Goal: Task Accomplishment & Management: Manage account settings

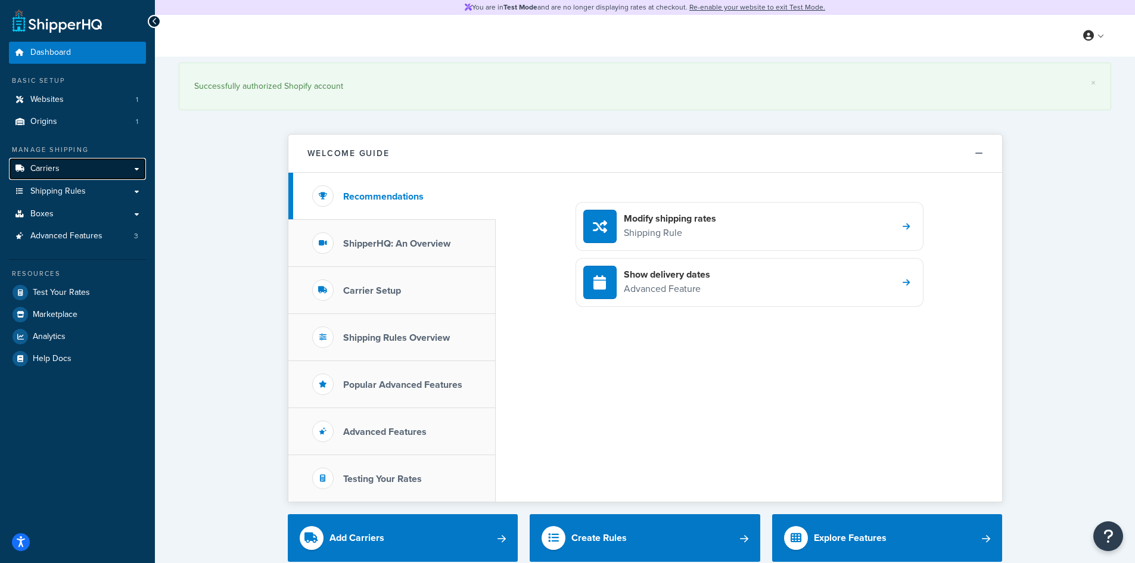
click at [131, 169] on link "Carriers" at bounding box center [77, 169] width 137 height 22
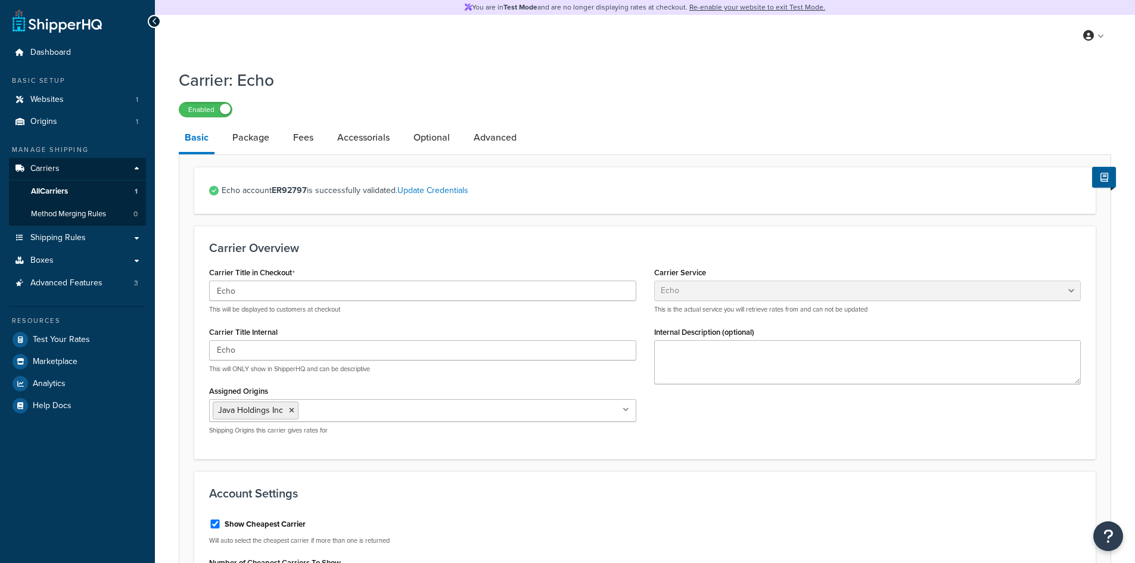
select select "echoFreight"
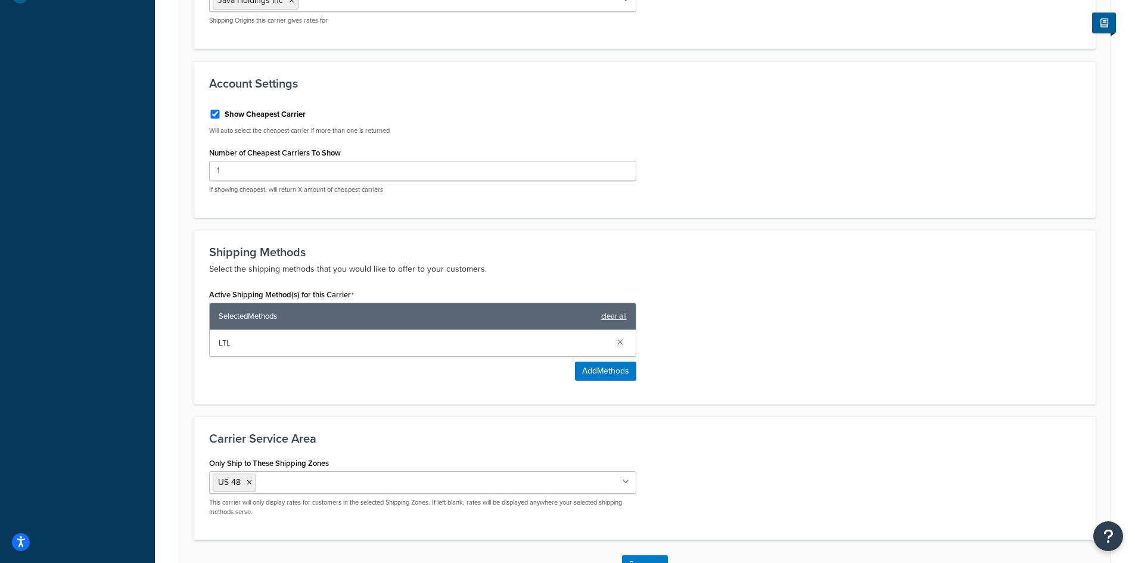
scroll to position [417, 0]
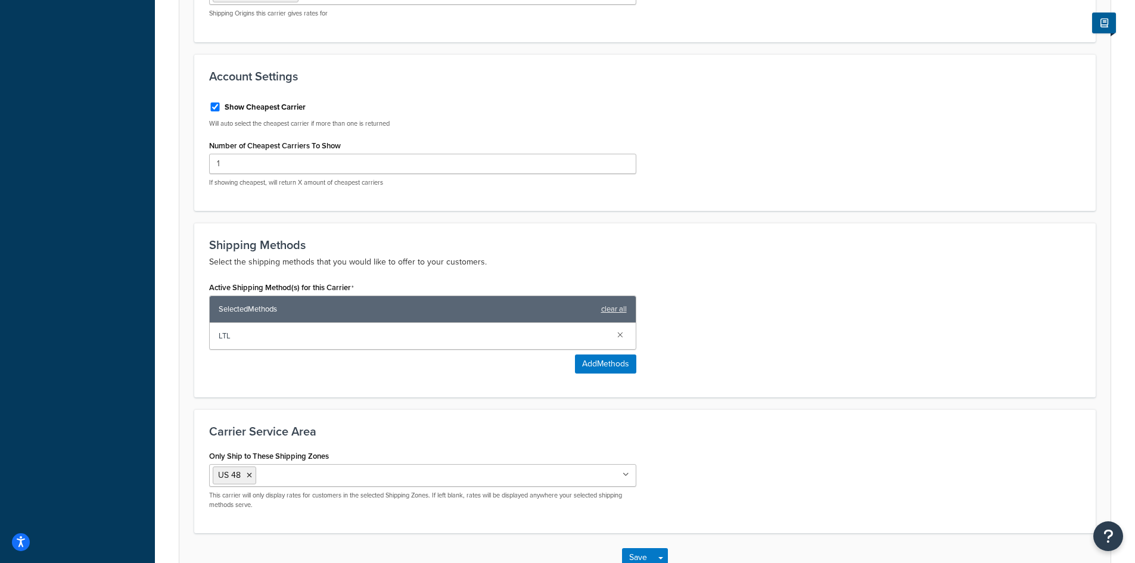
click at [243, 105] on label "Show Cheapest Carrier" at bounding box center [265, 107] width 81 height 11
click at [221, 105] on input "Show Cheapest Carrier" at bounding box center [215, 107] width 12 height 9
checkbox input "false"
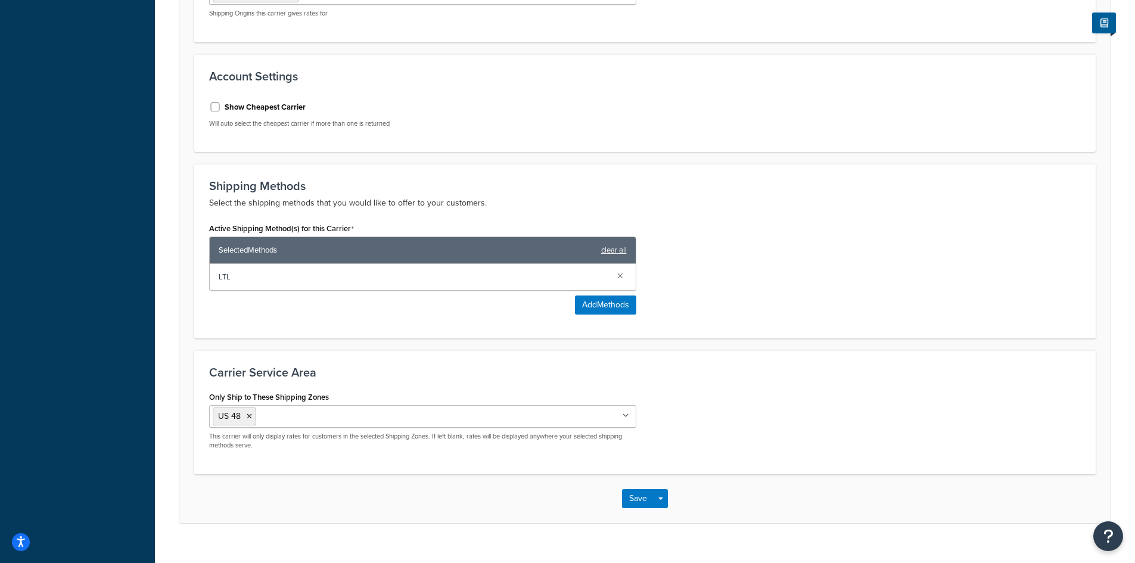
click at [285, 272] on span "LTL" at bounding box center [413, 277] width 389 height 17
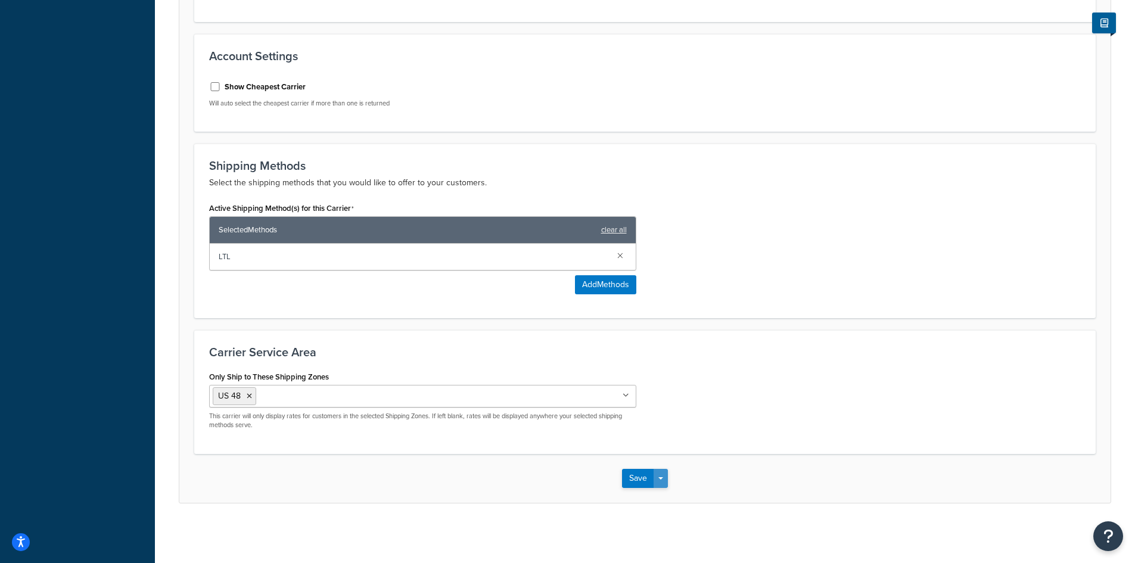
click at [665, 477] on button "Save Dropdown" at bounding box center [661, 478] width 14 height 19
click at [640, 477] on button "Save" at bounding box center [638, 478] width 32 height 19
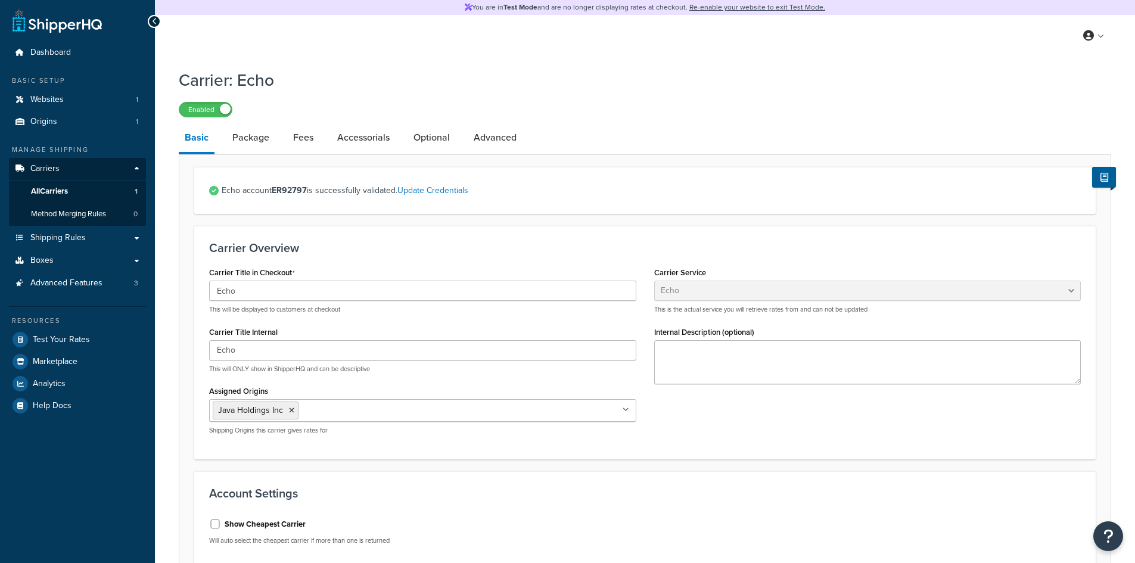
select select "echoFreight"
click at [439, 193] on link "Update Credentials" at bounding box center [433, 190] width 71 height 13
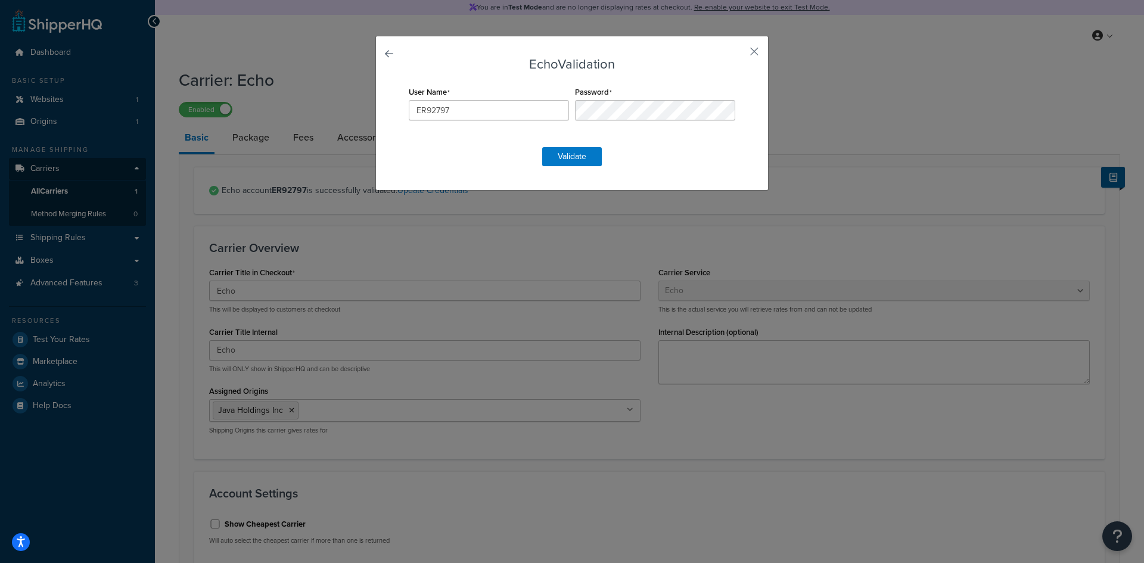
click at [285, 207] on div "Echo Validation User Name ER92797 Password Validate" at bounding box center [572, 281] width 1144 height 563
click at [390, 52] on div "Echo Validation User Name ER92797 Password Validate" at bounding box center [571, 113] width 393 height 155
click at [738, 54] on button "button" at bounding box center [736, 55] width 3 height 3
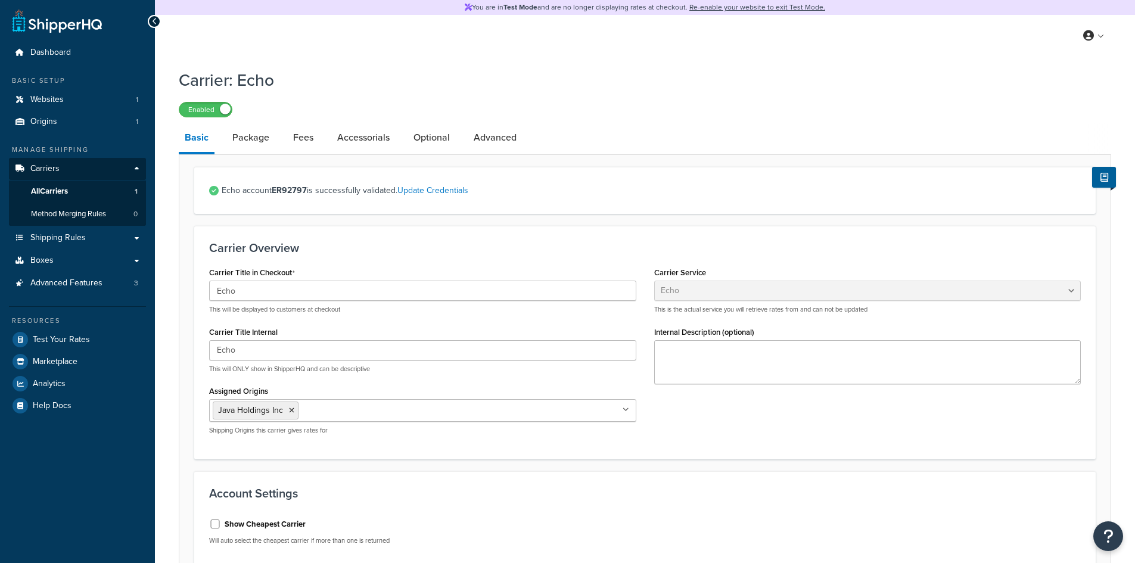
select select "echoFreight"
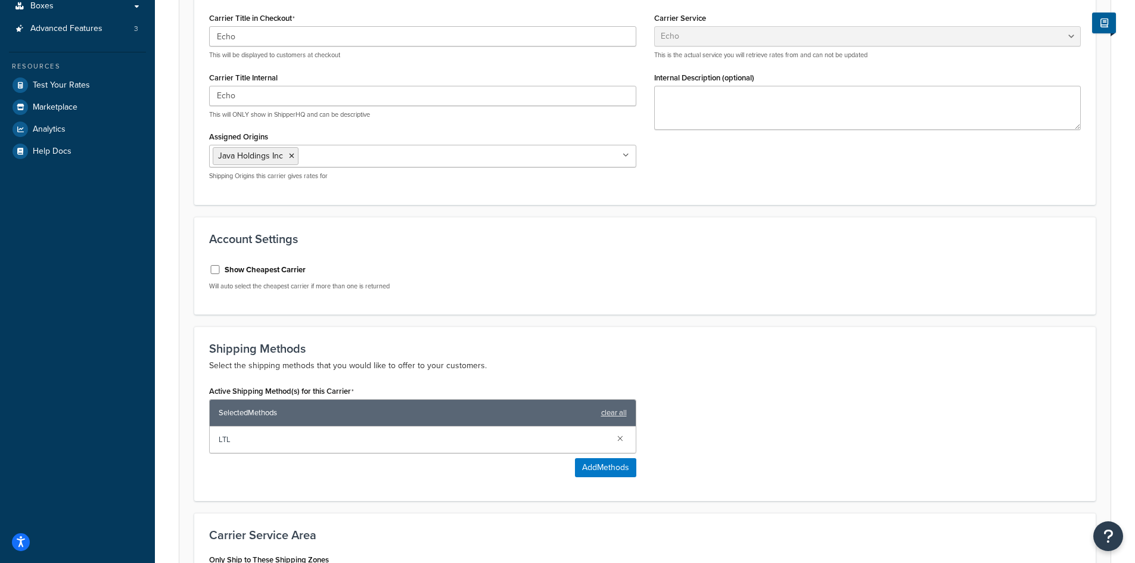
scroll to position [21, 0]
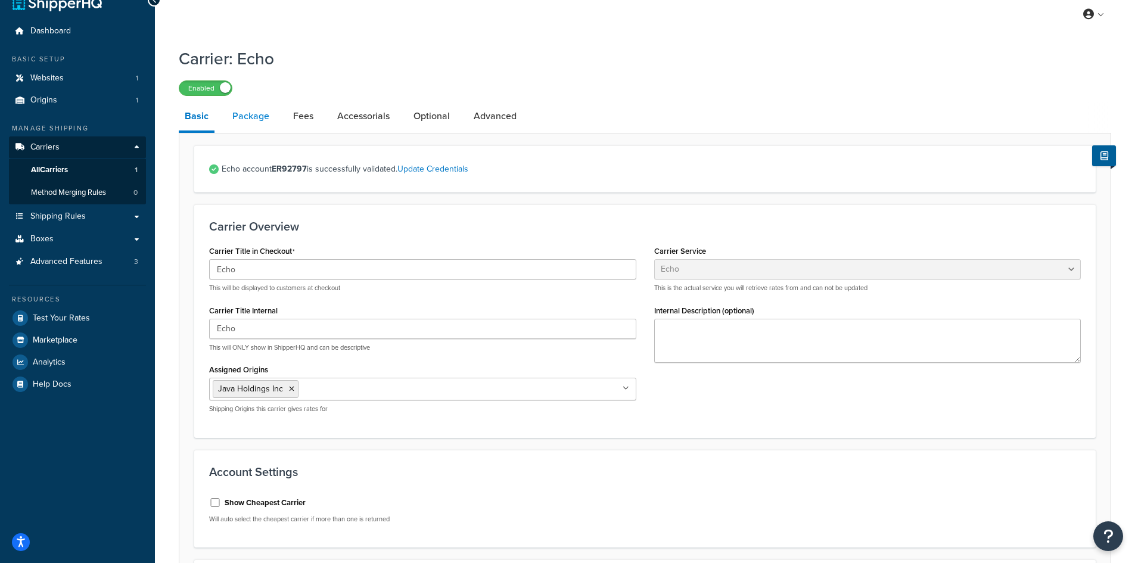
click at [255, 123] on link "Package" at bounding box center [250, 116] width 49 height 29
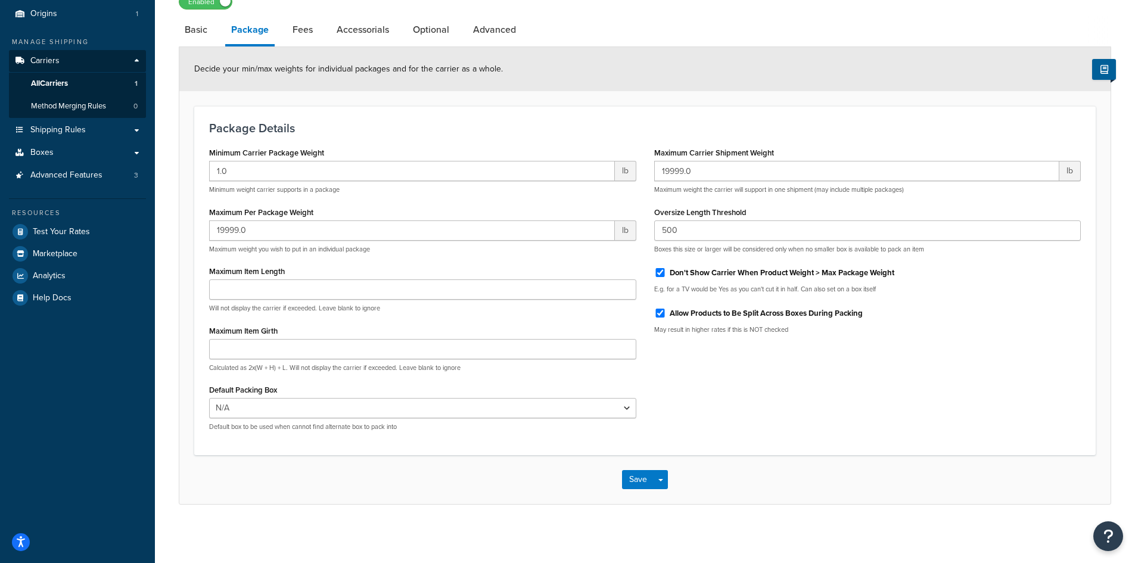
scroll to position [110, 0]
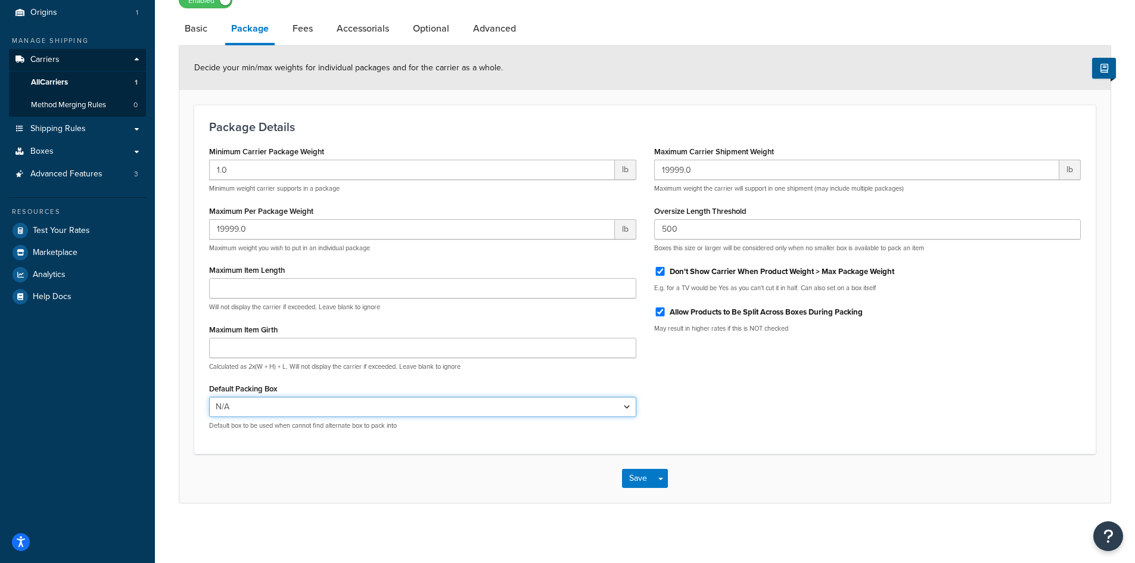
click at [626, 407] on select "N/A" at bounding box center [422, 407] width 427 height 20
click at [694, 396] on div "Minimum Carrier Package Weight 1.0 lb Minimum weight carrier supports in a pack…" at bounding box center [645, 291] width 890 height 296
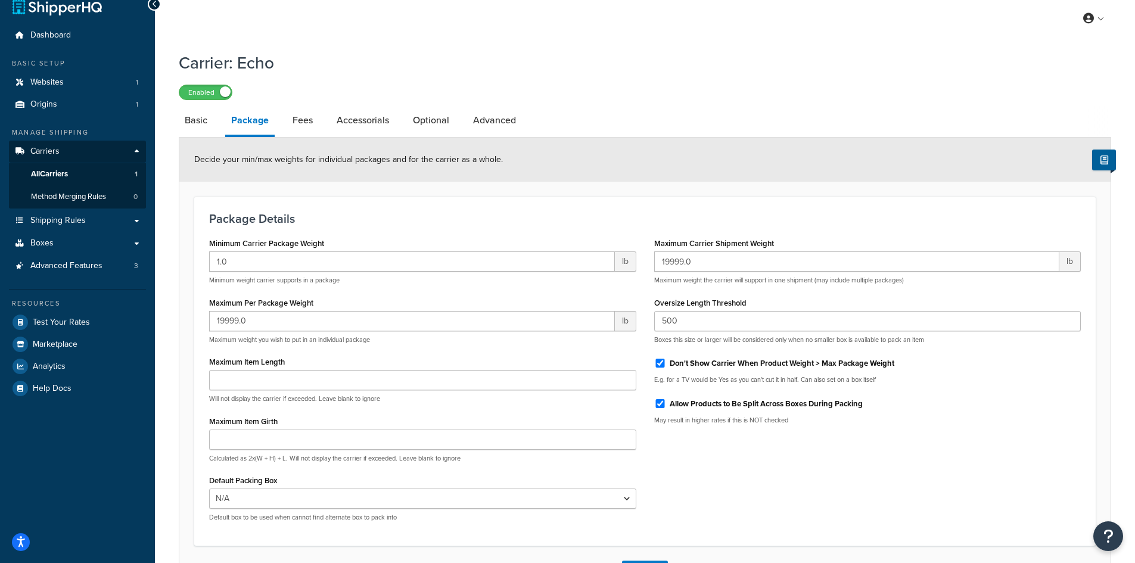
scroll to position [0, 0]
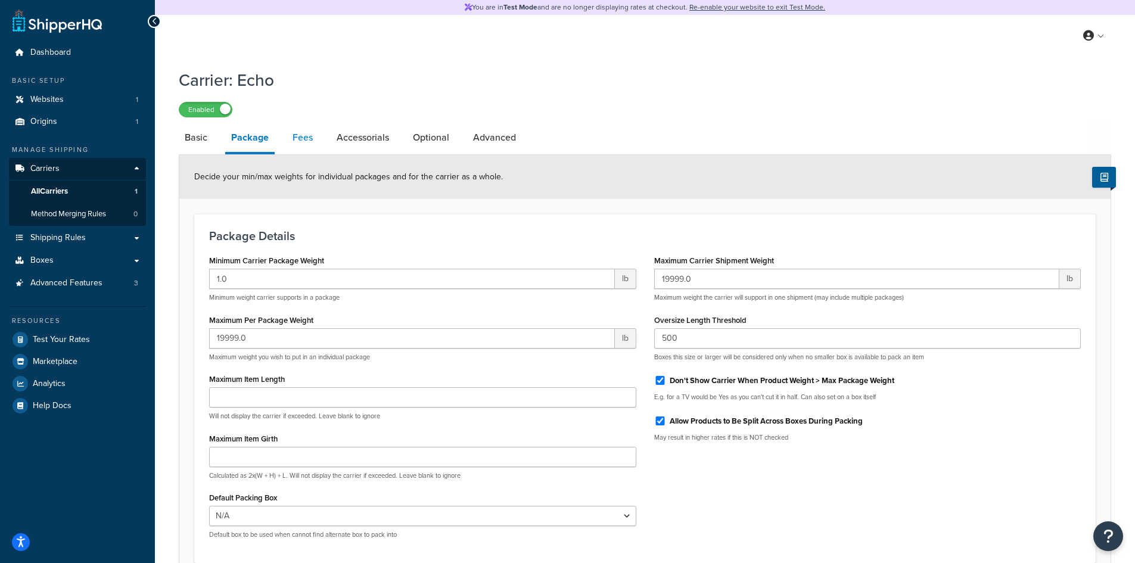
click at [298, 135] on link "Fees" at bounding box center [303, 137] width 32 height 29
select select "AFTER"
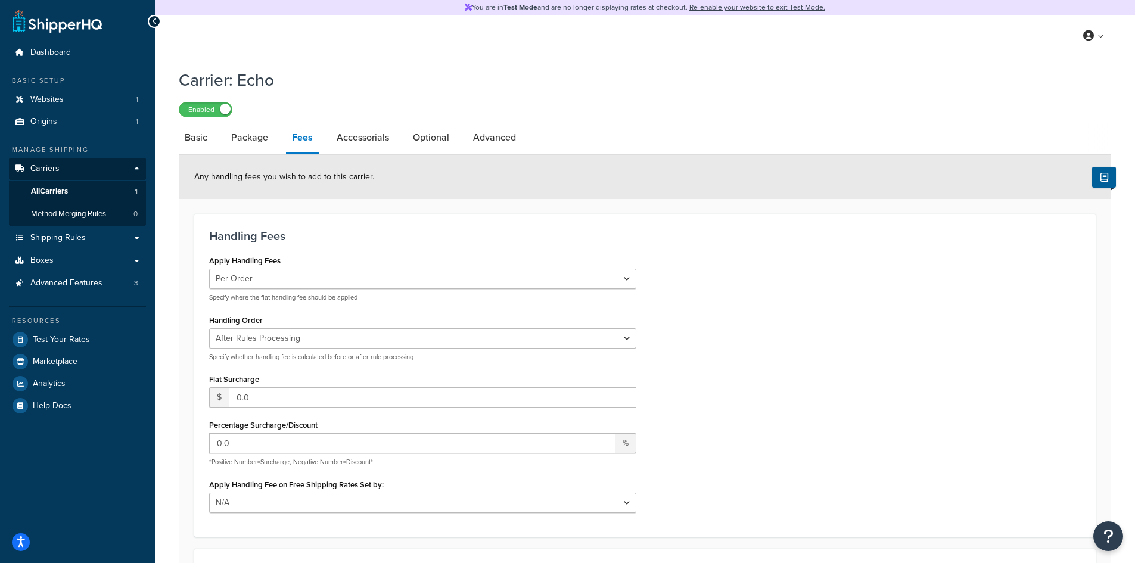
click at [353, 241] on h3 "Handling Fees" at bounding box center [645, 235] width 872 height 13
click at [315, 336] on select "Before Rules Processing After Rules Processing" at bounding box center [422, 338] width 427 height 20
drag, startPoint x: 922, startPoint y: 371, endPoint x: 914, endPoint y: 370, distance: 8.4
click at [922, 371] on div "Apply Handling Fees Per Order Per Item Per Package Specify where the flat handl…" at bounding box center [645, 386] width 890 height 269
click at [737, 330] on div "Apply Handling Fees Per Order Per Item Per Package Specify where the flat handl…" at bounding box center [645, 386] width 890 height 269
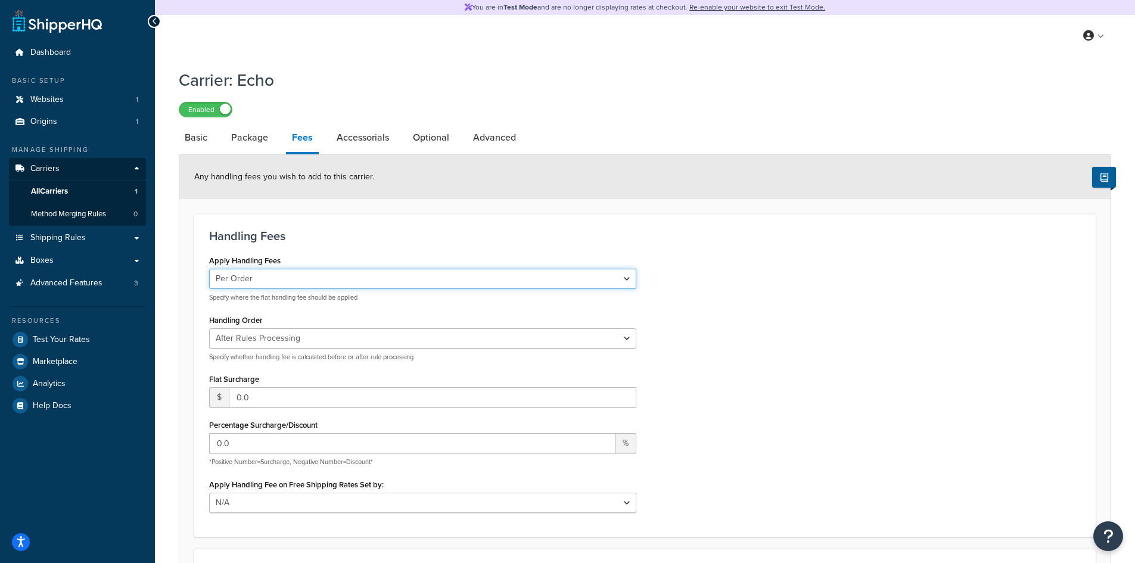
click at [621, 278] on select "Per Order Per Item Per Package" at bounding box center [422, 279] width 427 height 20
click at [689, 272] on div "Apply Handling Fees Per Order Per Item Per Package Specify where the flat handl…" at bounding box center [645, 386] width 890 height 269
click at [369, 141] on link "Accessorials" at bounding box center [363, 137] width 64 height 29
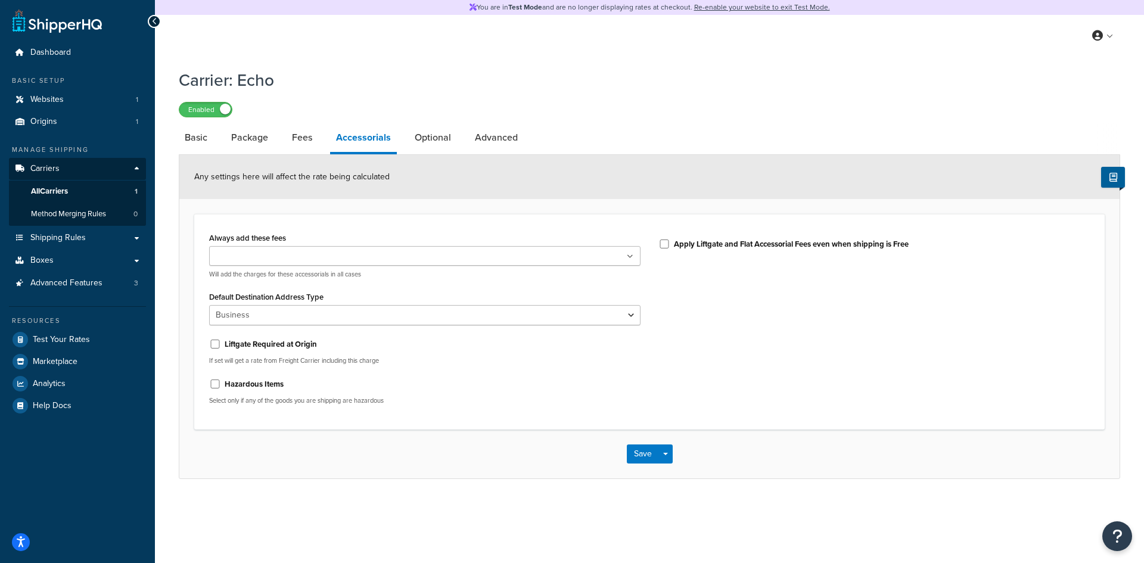
click at [275, 251] on input "Always add these fees" at bounding box center [265, 256] width 105 height 13
click at [358, 233] on div "Always add these fees Liftgate Address Type Scheduled Appointment Inside Delive…" at bounding box center [425, 253] width 432 height 49
click at [445, 145] on link "Optional" at bounding box center [433, 137] width 48 height 29
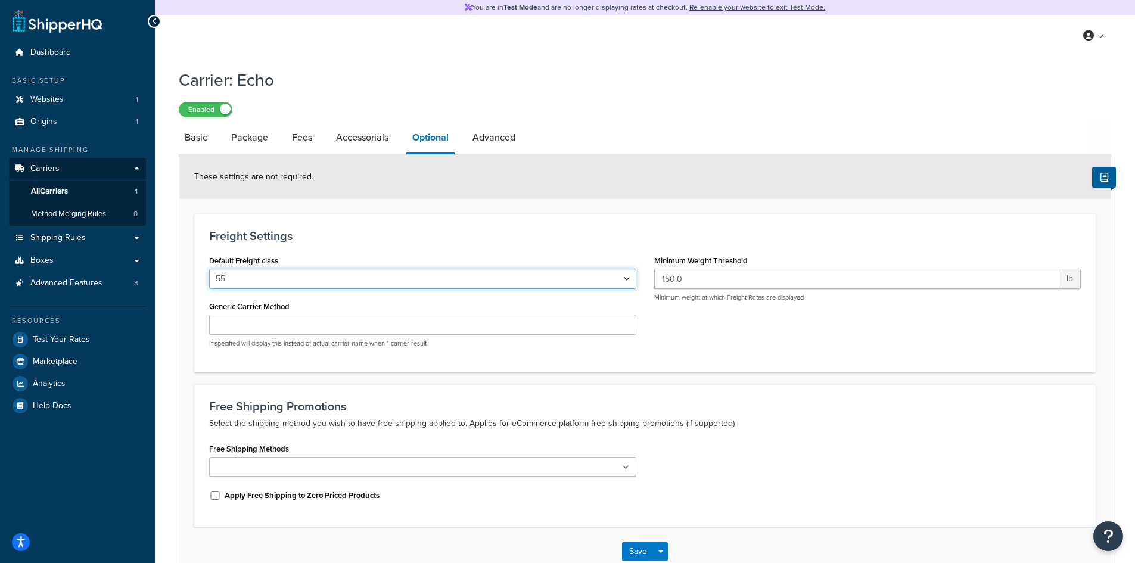
click at [414, 285] on select "50 55 60 65 70 77.5 85 92.5 100 110 125 150 175 200 250 300 400 500" at bounding box center [422, 279] width 427 height 20
select select "70"
click at [209, 269] on select "50 55 60 65 70 77.5 85 92.5 100 110 125 150 175 200 250 300 400 500" at bounding box center [422, 279] width 427 height 20
click at [364, 235] on h3 "Freight Settings" at bounding box center [645, 235] width 872 height 13
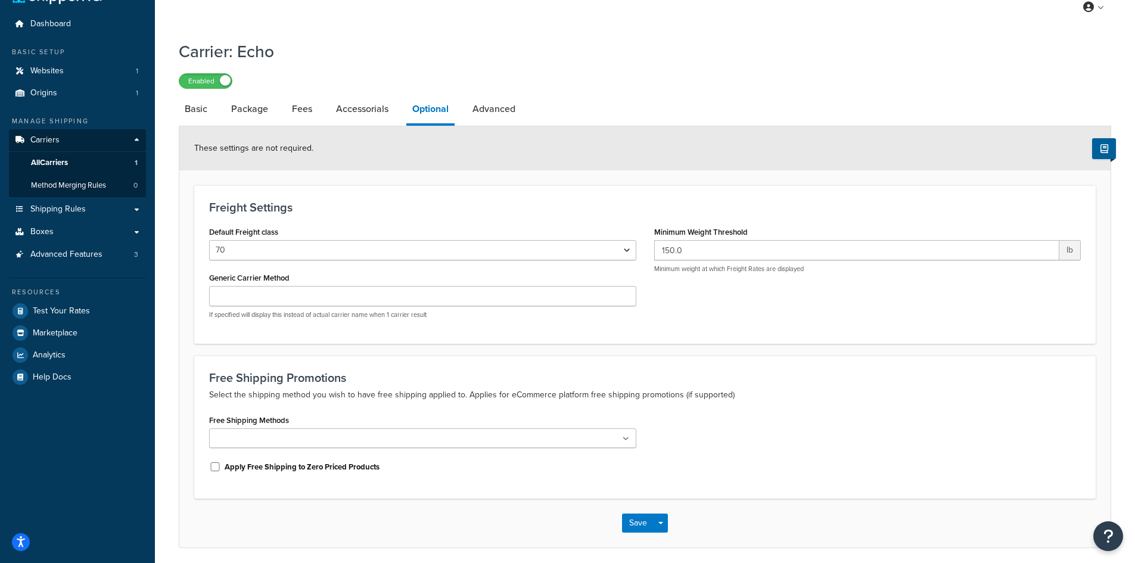
scroll to position [74, 0]
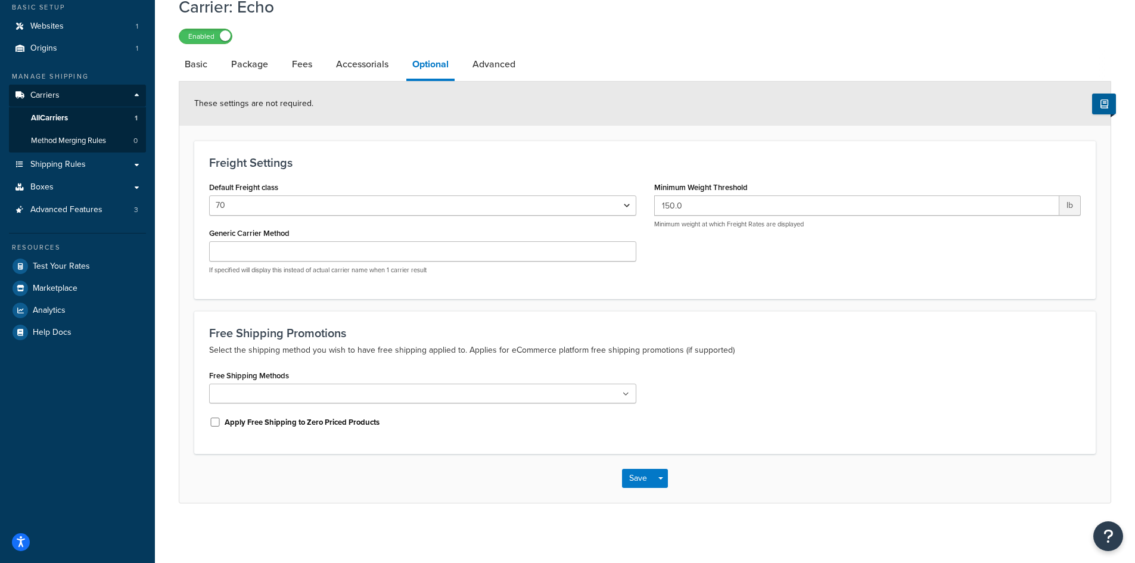
click at [640, 490] on div "Save Save Dropdown Save and Edit" at bounding box center [645, 478] width 932 height 49
click at [636, 482] on button "Save" at bounding box center [638, 478] width 32 height 19
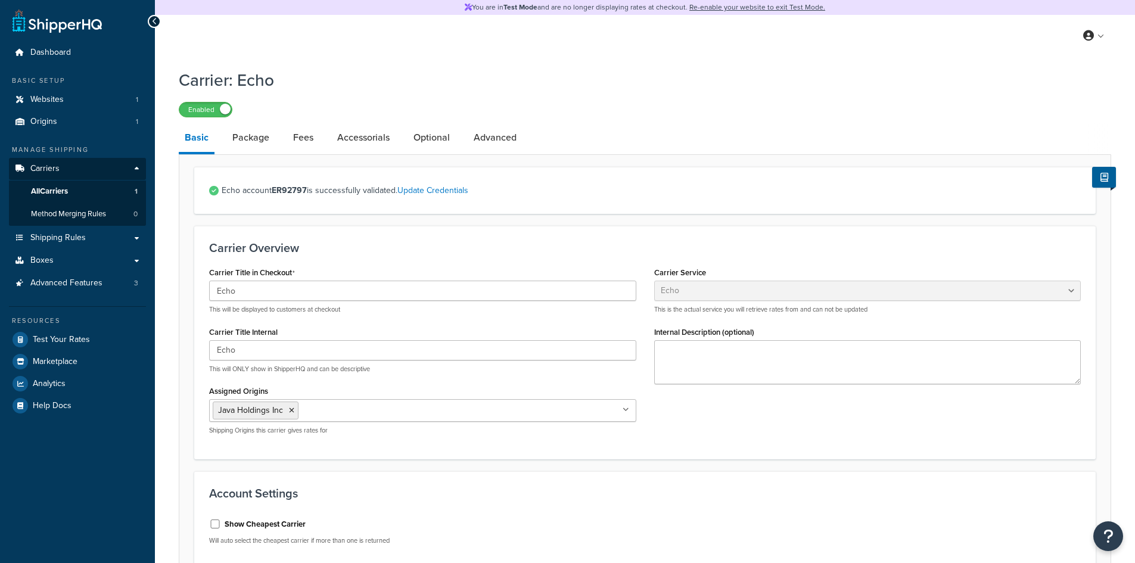
select select "echoFreight"
click at [302, 135] on link "Fees" at bounding box center [303, 137] width 32 height 29
select select "AFTER"
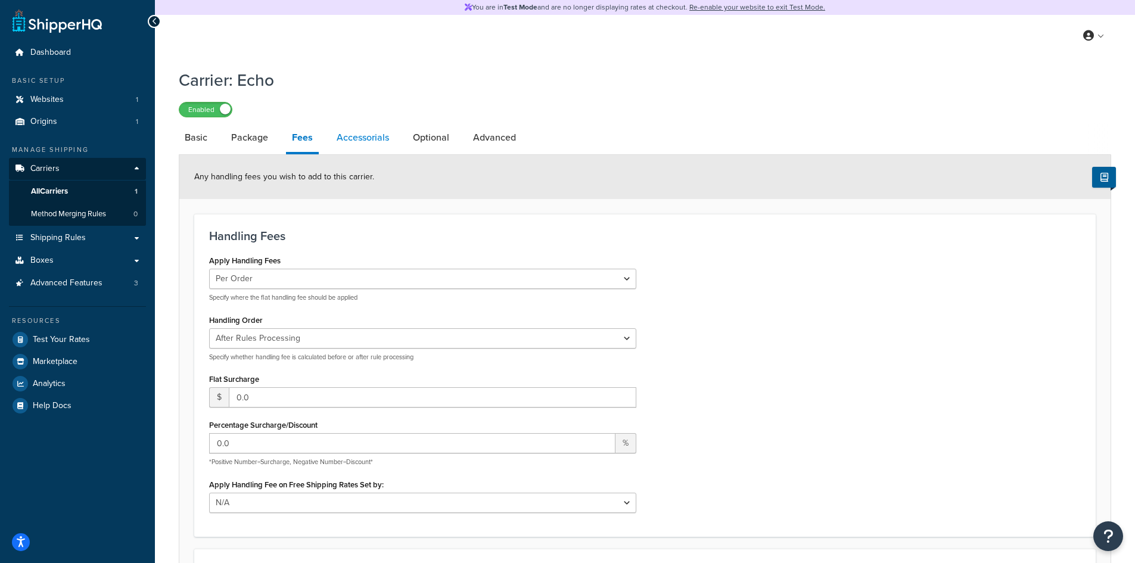
click at [336, 135] on link "Accessorials" at bounding box center [363, 137] width 64 height 29
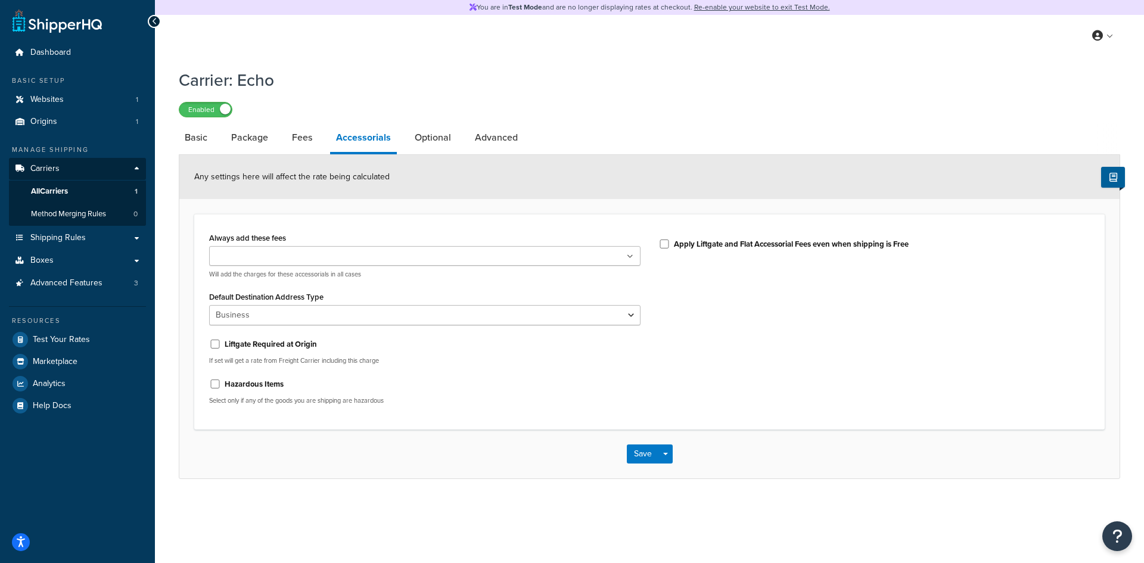
click at [406, 135] on li "Accessorials" at bounding box center [369, 138] width 79 height 31
click at [412, 135] on link "Optional" at bounding box center [433, 137] width 48 height 29
select select "70"
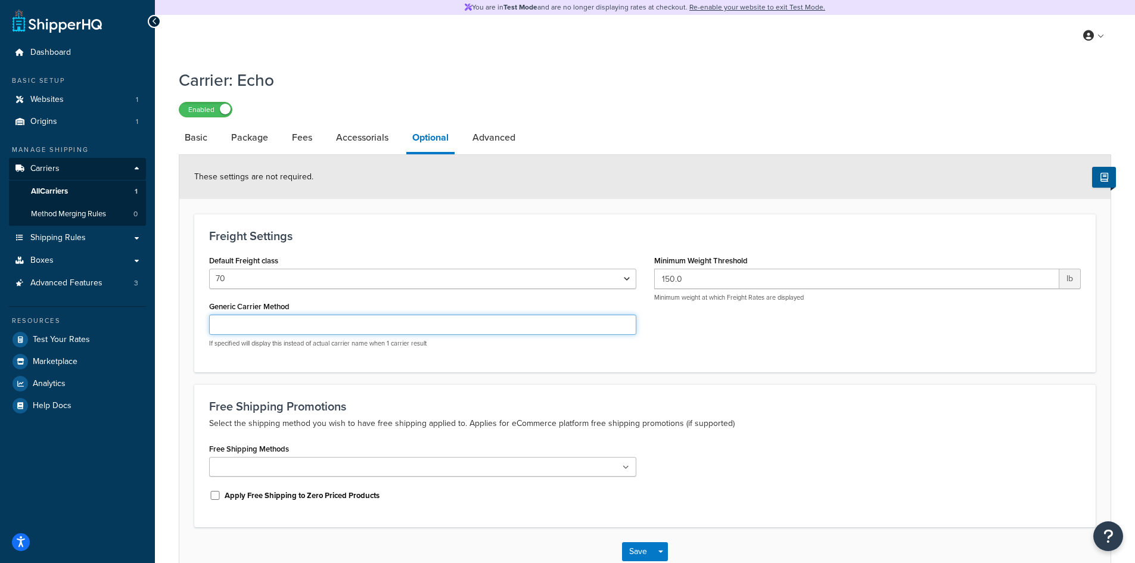
click at [420, 322] on input "Generic Carrier Method" at bounding box center [422, 325] width 427 height 20
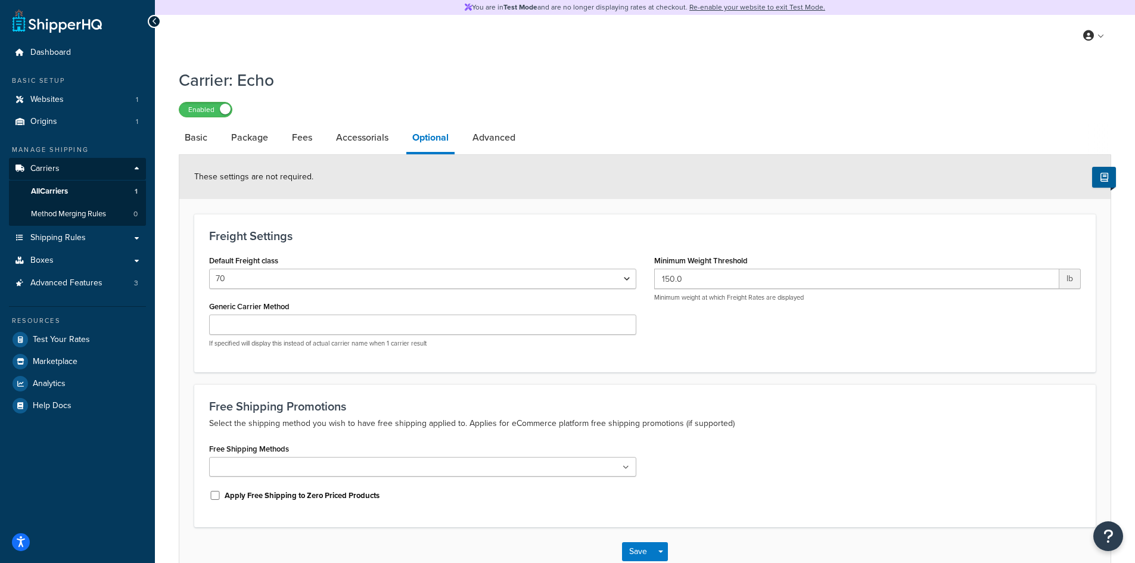
click at [445, 466] on ul at bounding box center [422, 467] width 427 height 20
click at [457, 411] on h3 "Free Shipping Promotions" at bounding box center [645, 406] width 872 height 13
click at [530, 423] on p "Select the shipping method you wish to have free shipping applied to. Applies f…" at bounding box center [645, 424] width 872 height 14
click at [445, 411] on h3 "Free Shipping Promotions" at bounding box center [645, 406] width 872 height 13
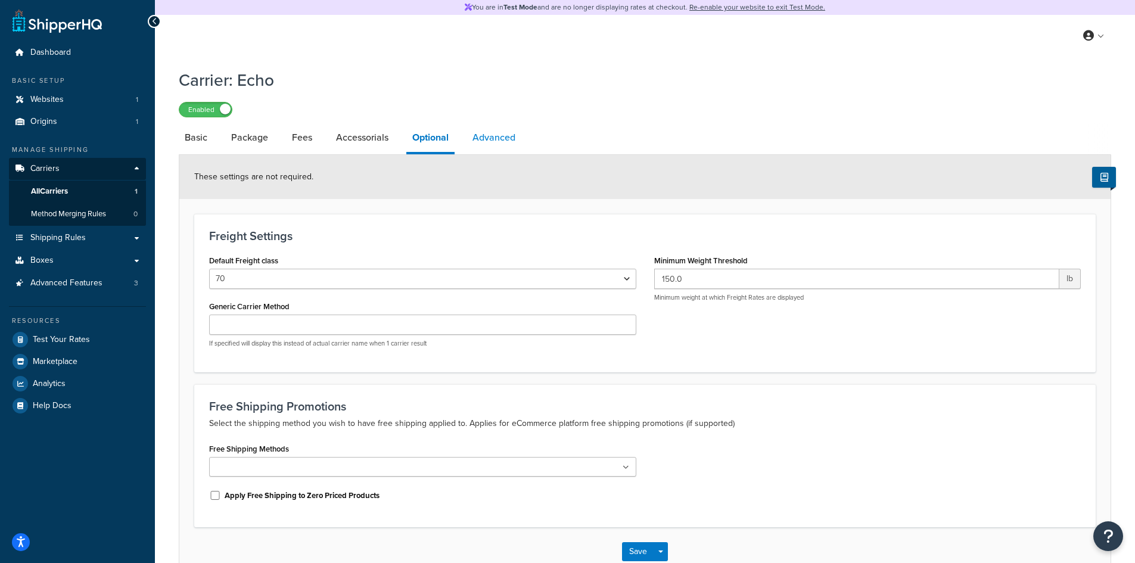
click at [492, 139] on link "Advanced" at bounding box center [494, 137] width 55 height 29
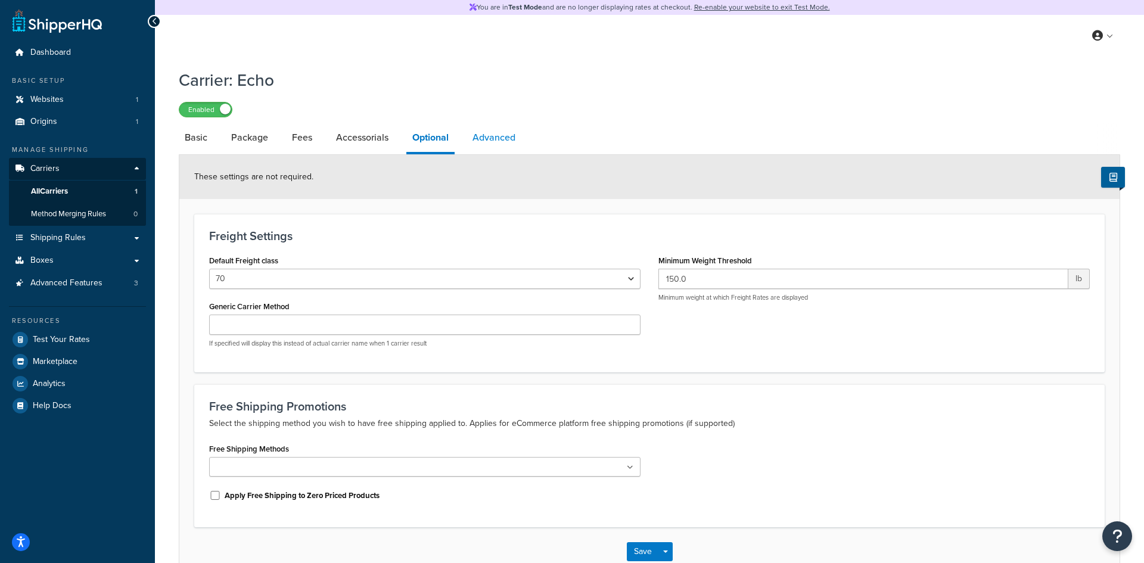
select select "false"
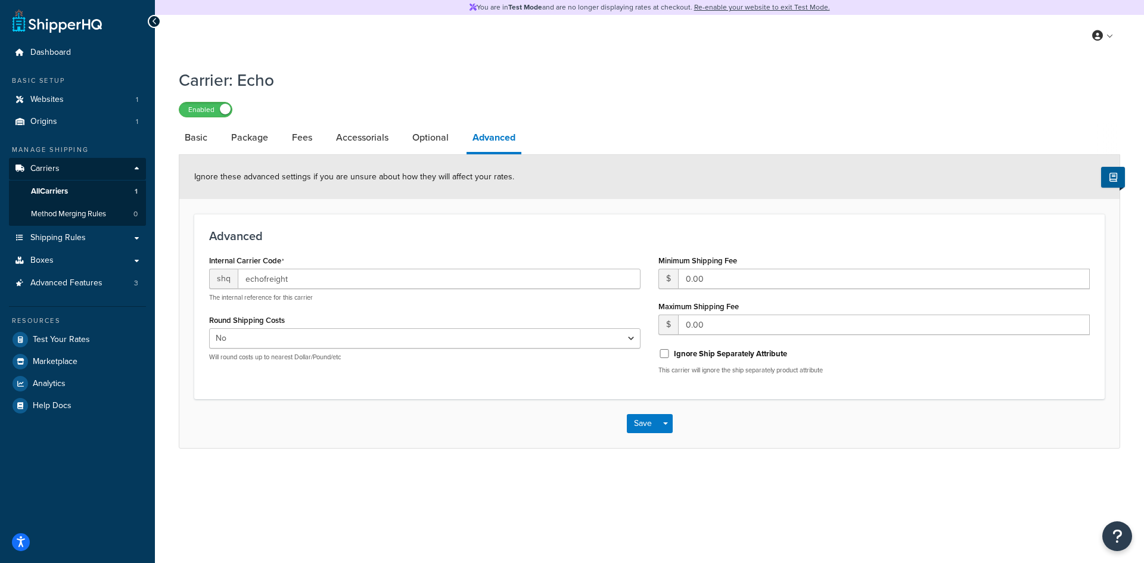
click at [482, 237] on h3 "Advanced" at bounding box center [649, 235] width 881 height 13
click at [460, 234] on h3 "Advanced" at bounding box center [649, 235] width 881 height 13
click at [99, 213] on span "Method Merging Rules" at bounding box center [68, 214] width 75 height 10
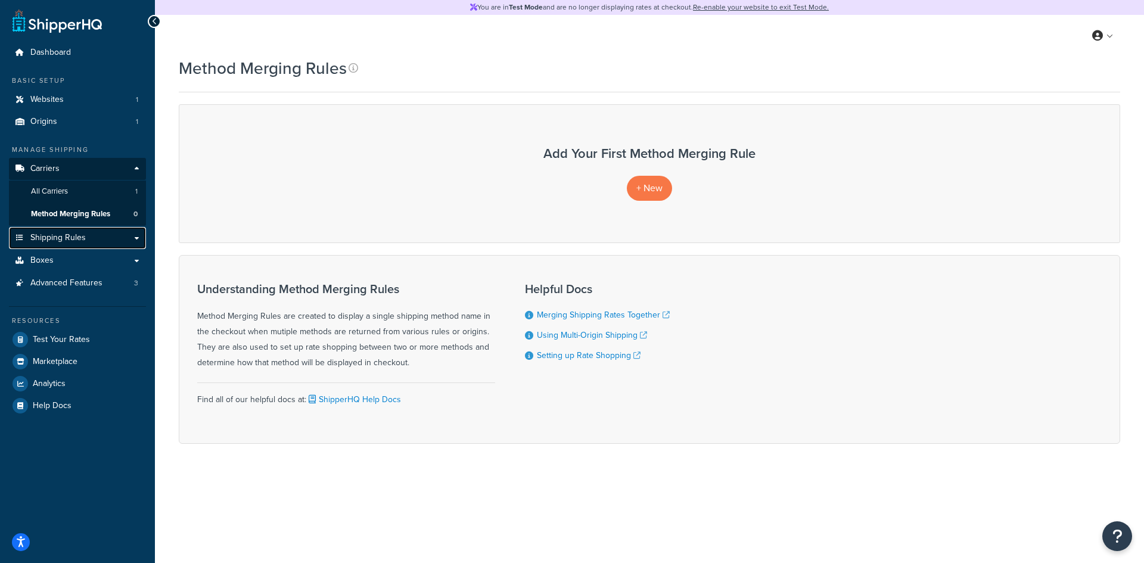
click at [92, 240] on link "Shipping Rules" at bounding box center [77, 238] width 137 height 22
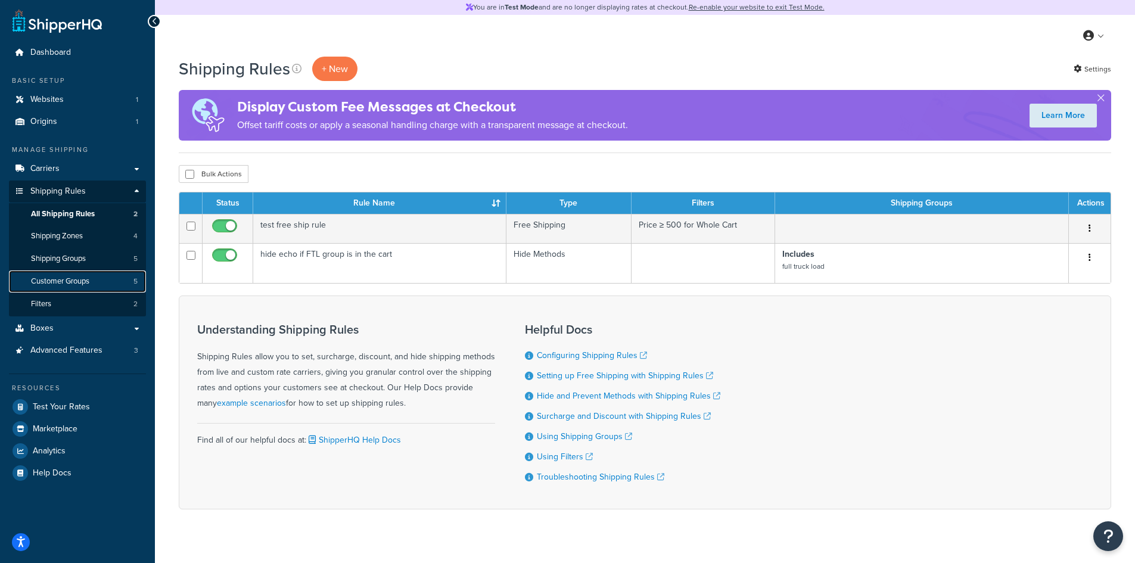
click at [89, 284] on span "Customer Groups" at bounding box center [60, 282] width 58 height 10
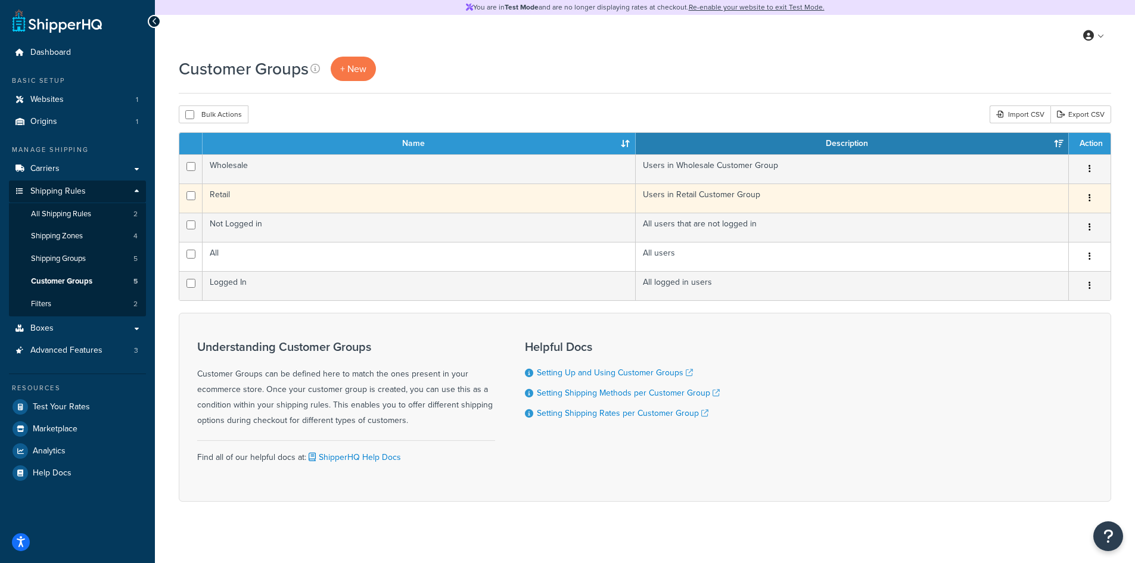
click at [1089, 195] on icon "button" at bounding box center [1090, 198] width 2 height 8
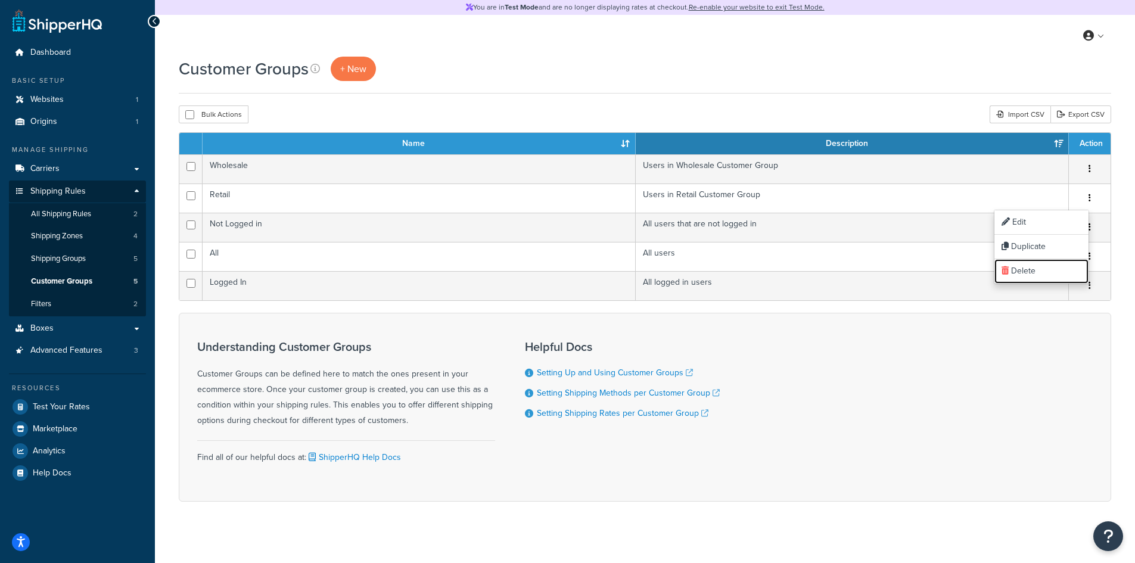
click at [1025, 271] on link "Delete" at bounding box center [1042, 271] width 94 height 24
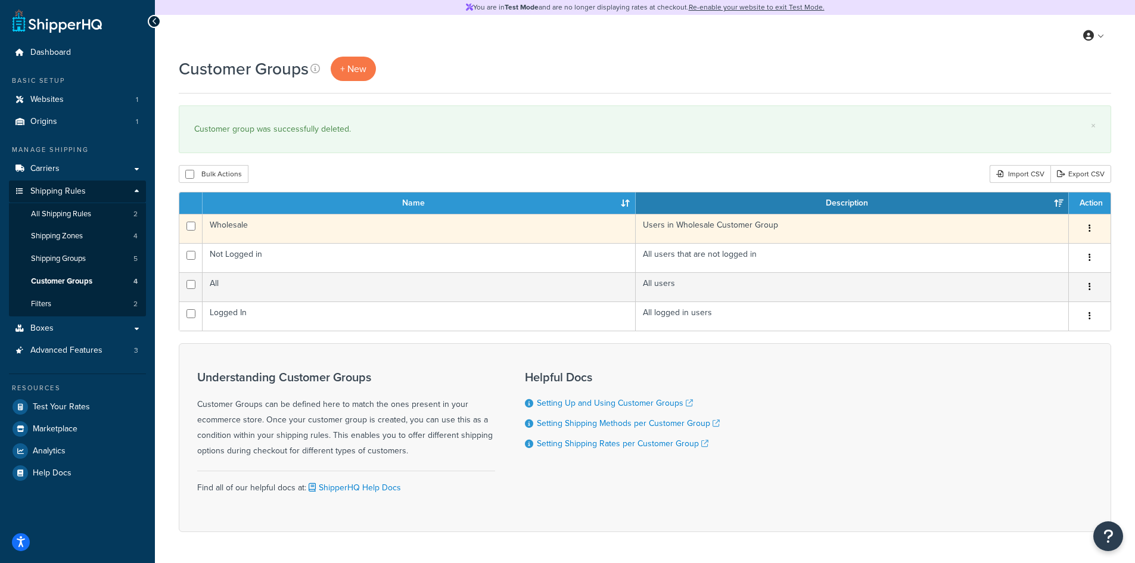
click at [397, 234] on td "Wholesale" at bounding box center [419, 228] width 433 height 29
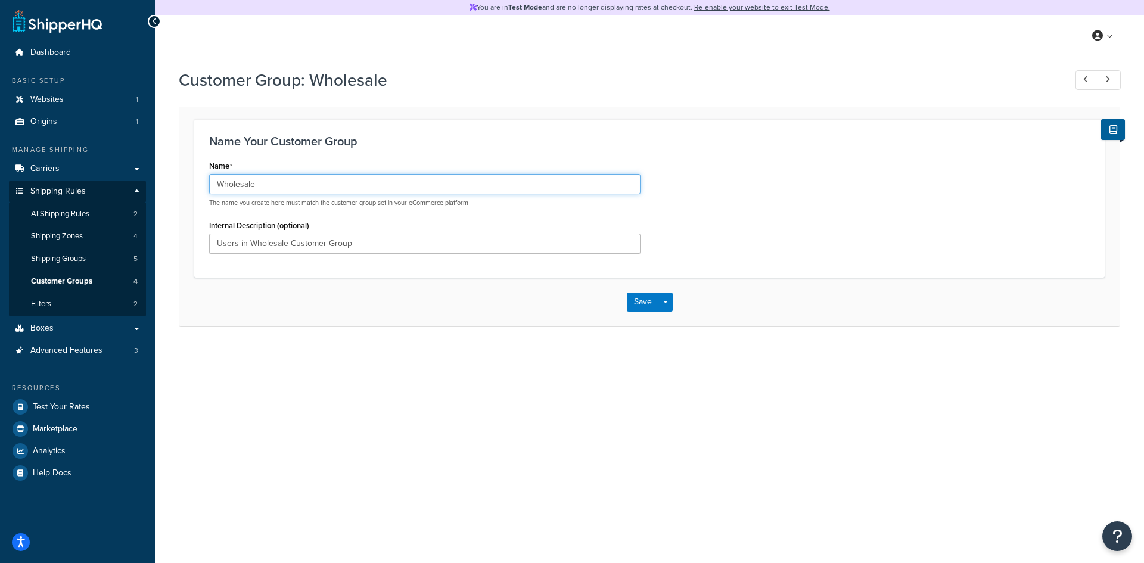
click at [403, 179] on input "Wholesale" at bounding box center [425, 184] width 432 height 20
click at [406, 131] on div "Name Your Customer Group Name Wholesale The name you create here must match the…" at bounding box center [649, 198] width 911 height 158
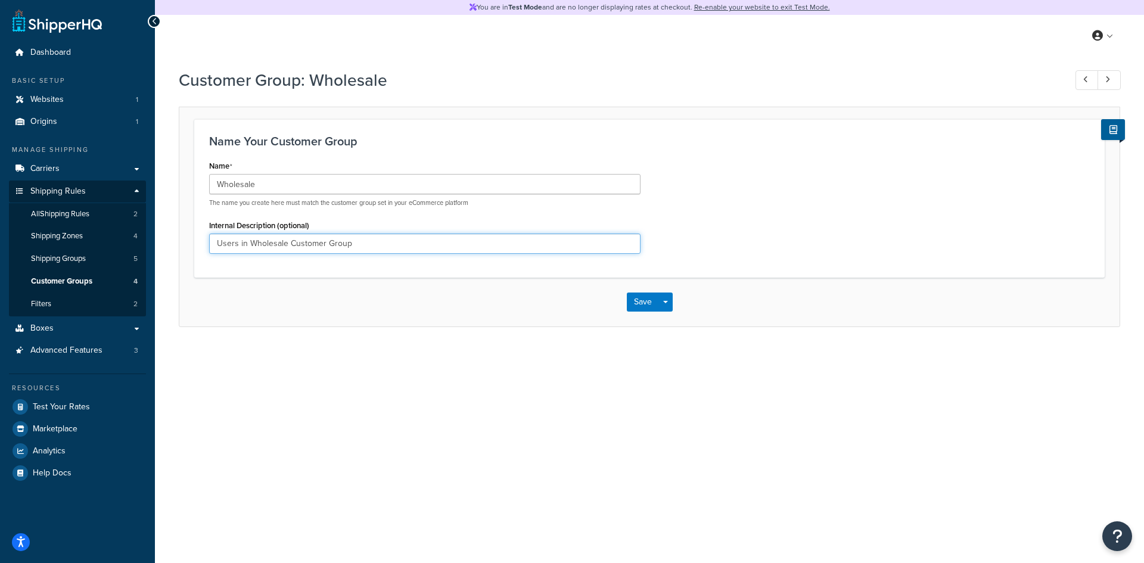
click at [336, 244] on input "Users in Wholesale Customer Group" at bounding box center [425, 244] width 432 height 20
click at [356, 323] on div "Save Save Dropdown Save and Edit Save and Duplicate Save and Create New" at bounding box center [649, 302] width 941 height 49
click at [85, 287] on link "Customer Groups 4" at bounding box center [77, 282] width 137 height 22
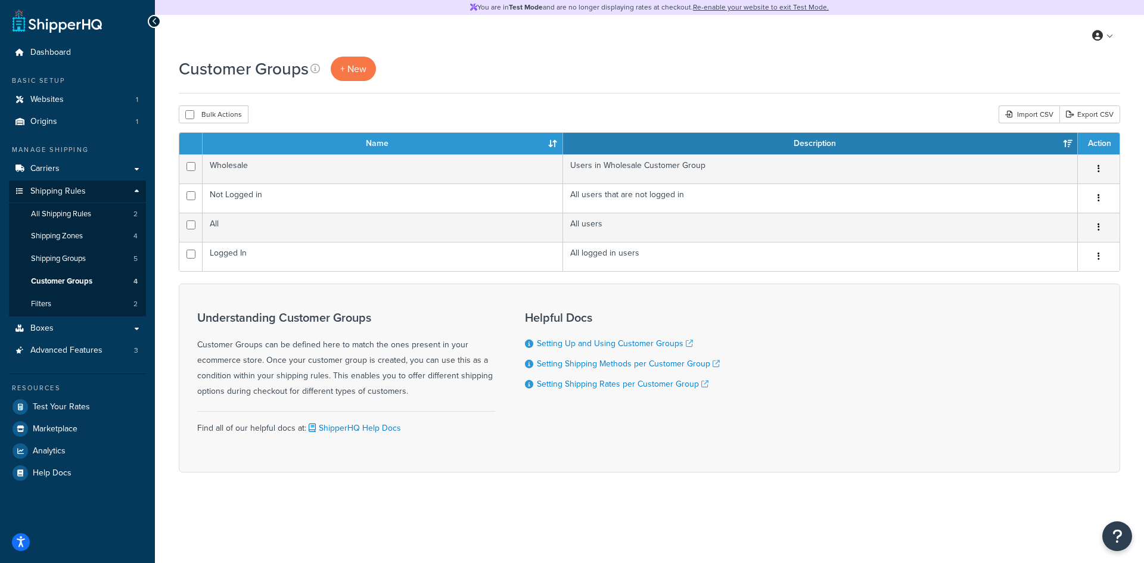
click at [324, 339] on div "Understanding Customer Groups Customer Groups can be defined here to match the …" at bounding box center [346, 355] width 298 height 88
click at [310, 299] on div "Understanding Customer Groups Customer Groups can be defined here to match the …" at bounding box center [650, 378] width 942 height 189
click at [89, 291] on link "Customer Groups 4" at bounding box center [77, 282] width 137 height 22
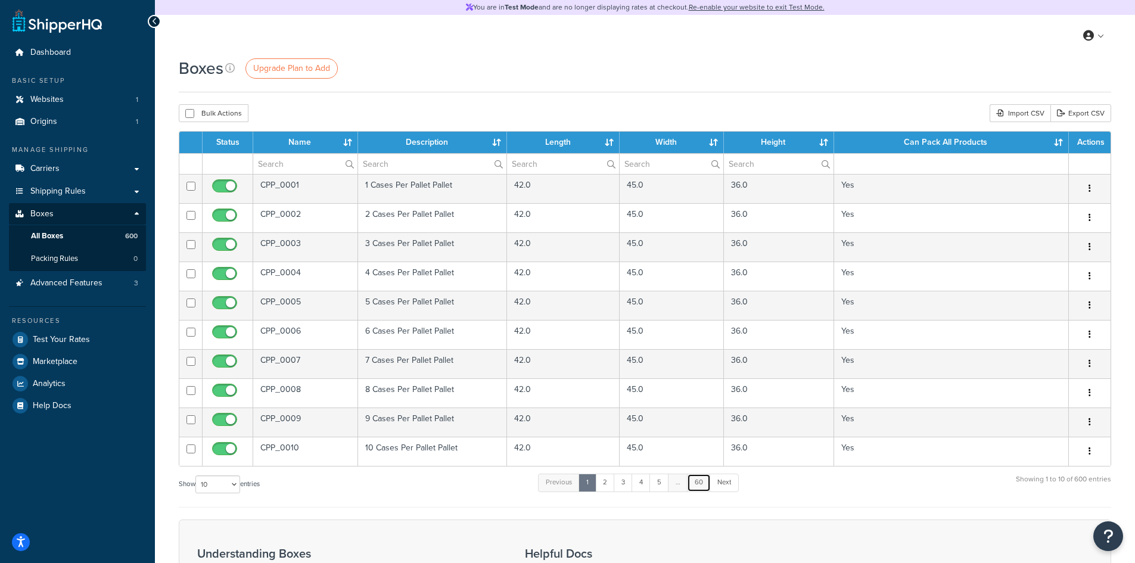
click at [700, 488] on link "60" at bounding box center [699, 483] width 24 height 18
click at [701, 482] on link "60" at bounding box center [700, 483] width 24 height 18
click at [575, 483] on link "1" at bounding box center [572, 483] width 18 height 18
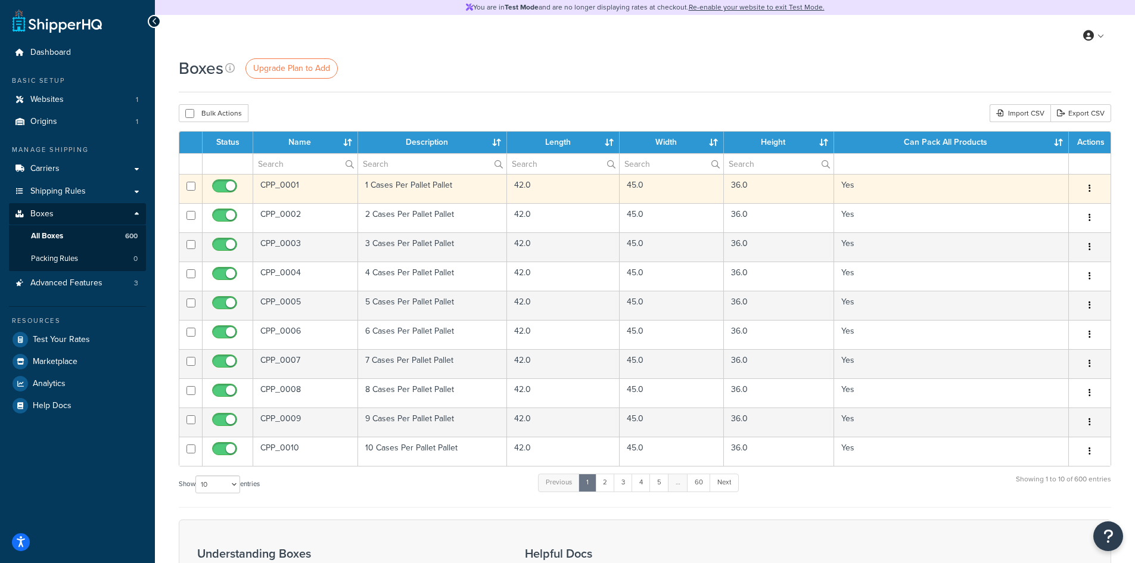
click at [669, 193] on td "45.0" at bounding box center [672, 188] width 104 height 29
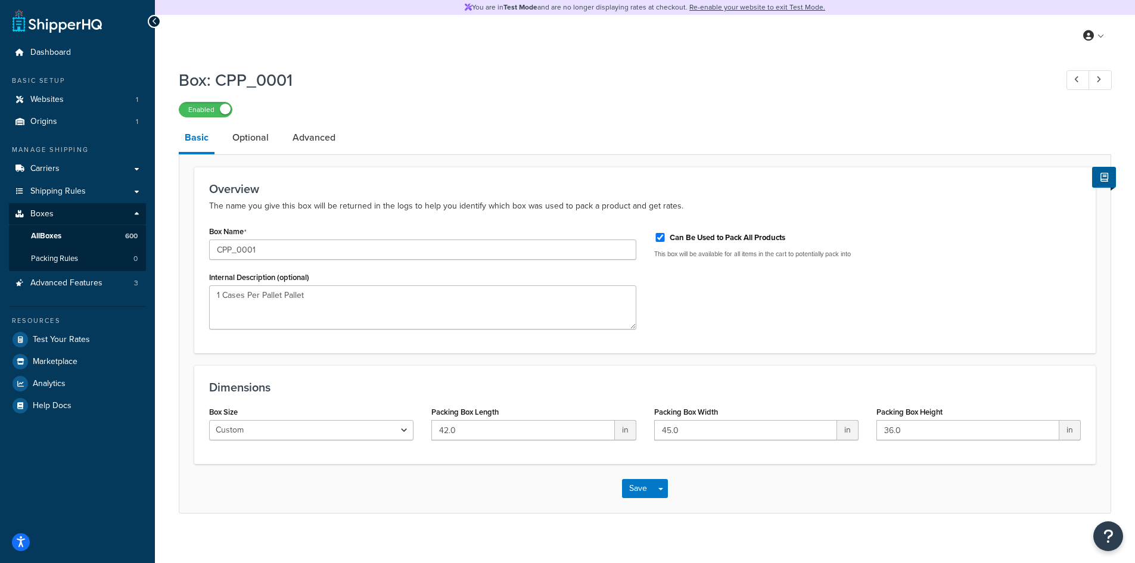
click at [365, 201] on p "The name you give this box will be returned in the logs to help you identify wh…" at bounding box center [645, 206] width 872 height 14
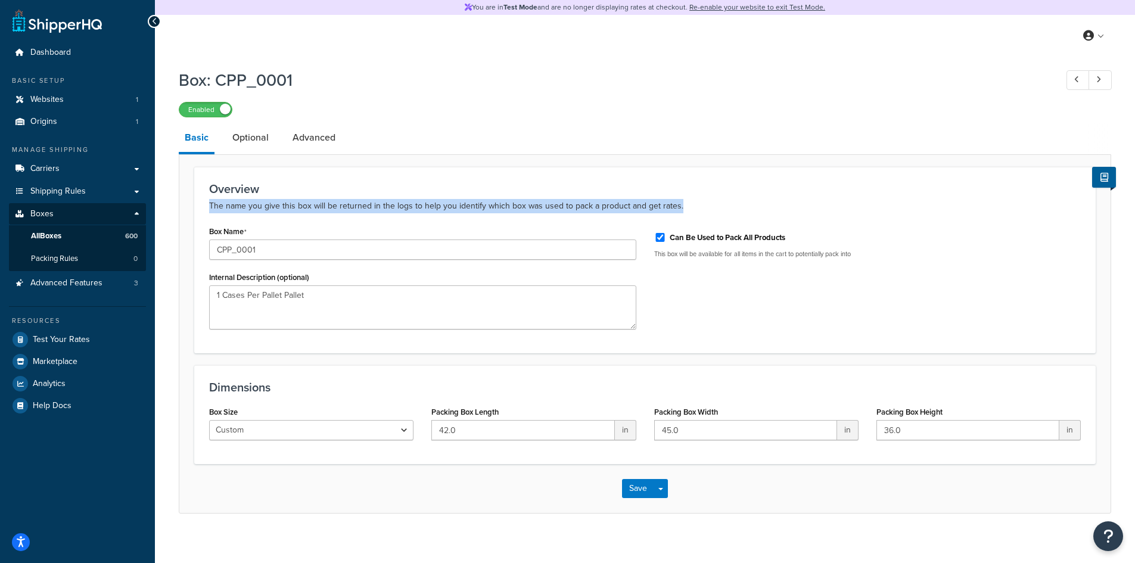
click at [365, 201] on p "The name you give this box will be returned in the logs to help you identify wh…" at bounding box center [645, 206] width 872 height 14
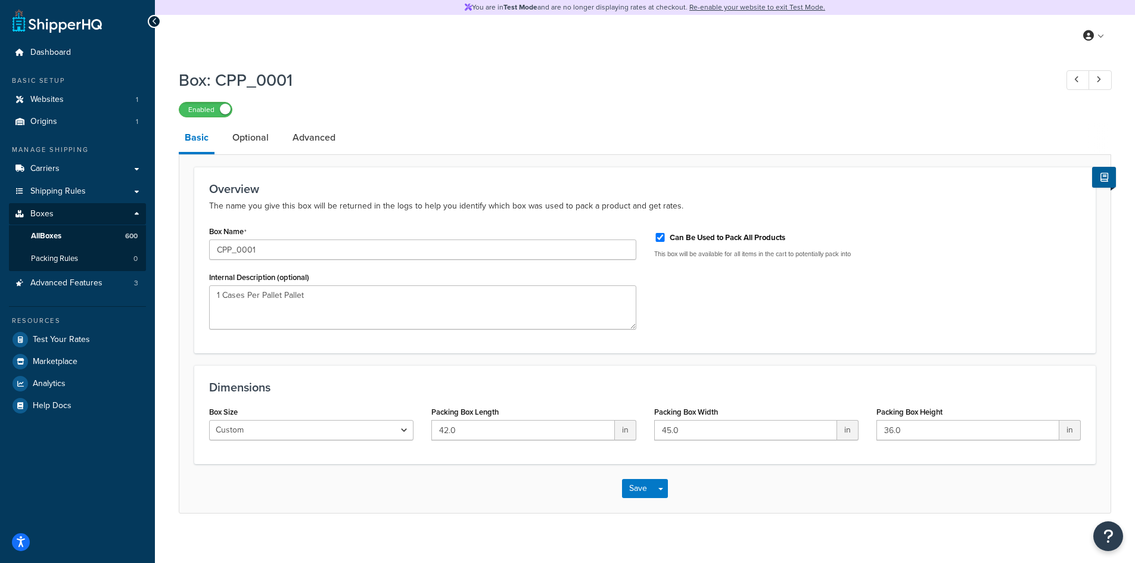
click at [365, 221] on div "Overview The name you give this box will be returned in the logs to help you id…" at bounding box center [645, 260] width 902 height 187
click at [247, 136] on link "Optional" at bounding box center [250, 137] width 48 height 29
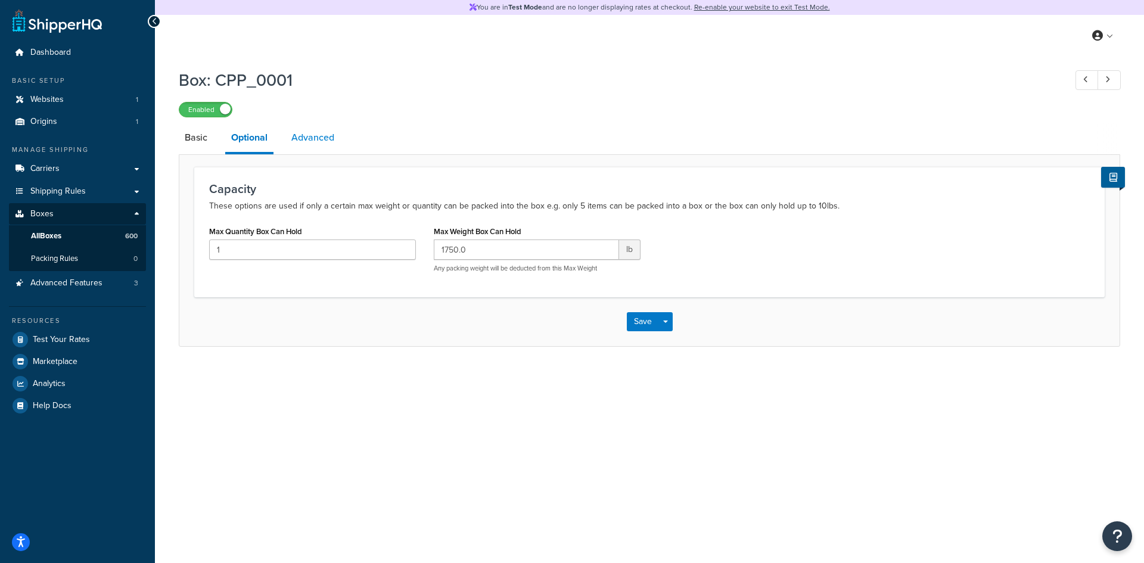
click at [310, 136] on link "Advanced" at bounding box center [312, 137] width 55 height 29
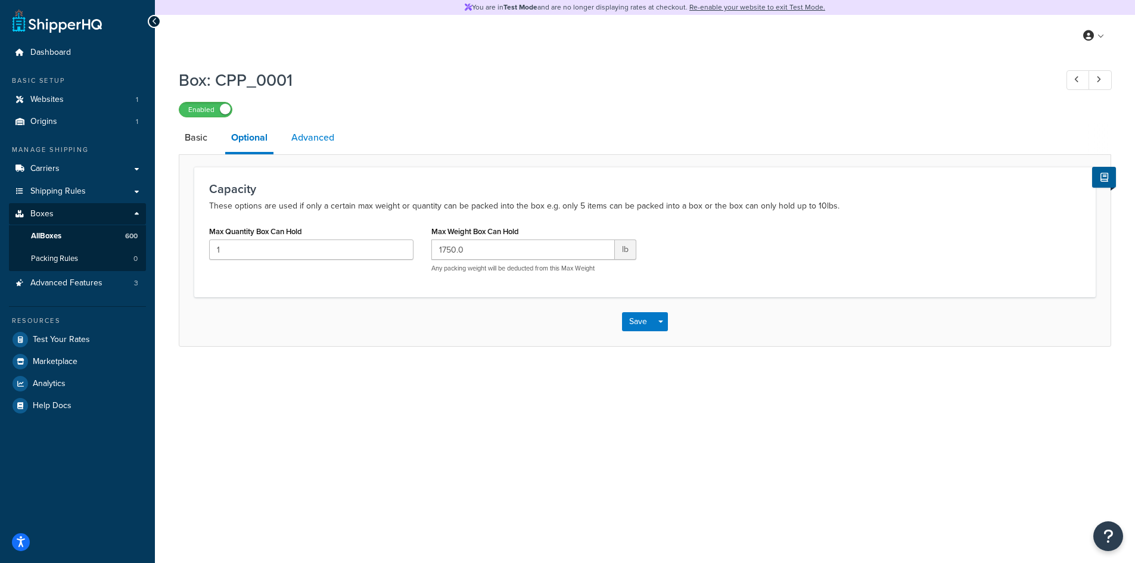
select select "70"
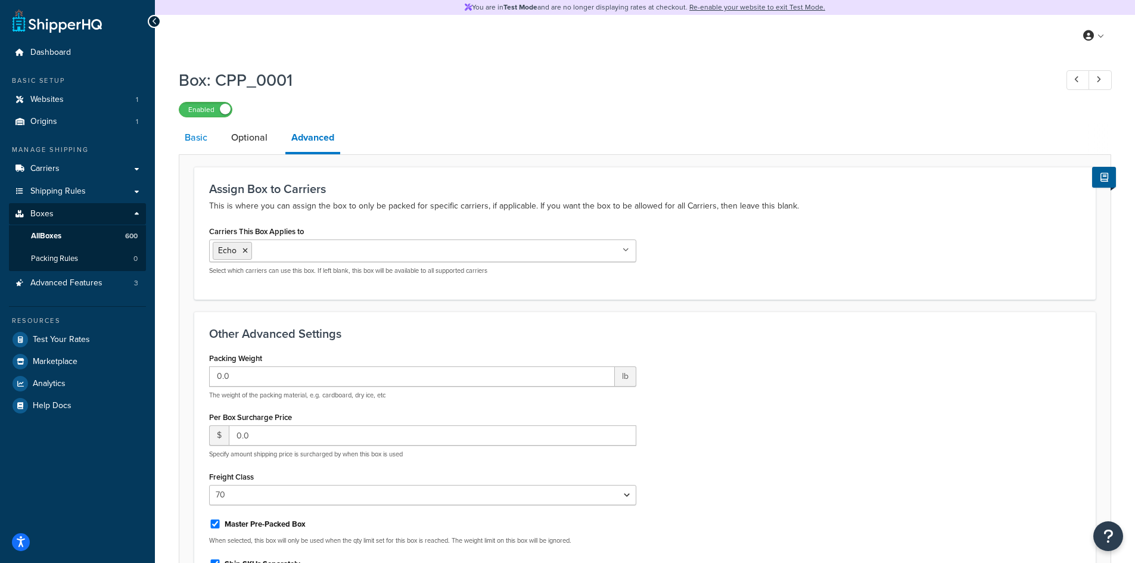
click at [184, 142] on link "Basic" at bounding box center [196, 137] width 35 height 29
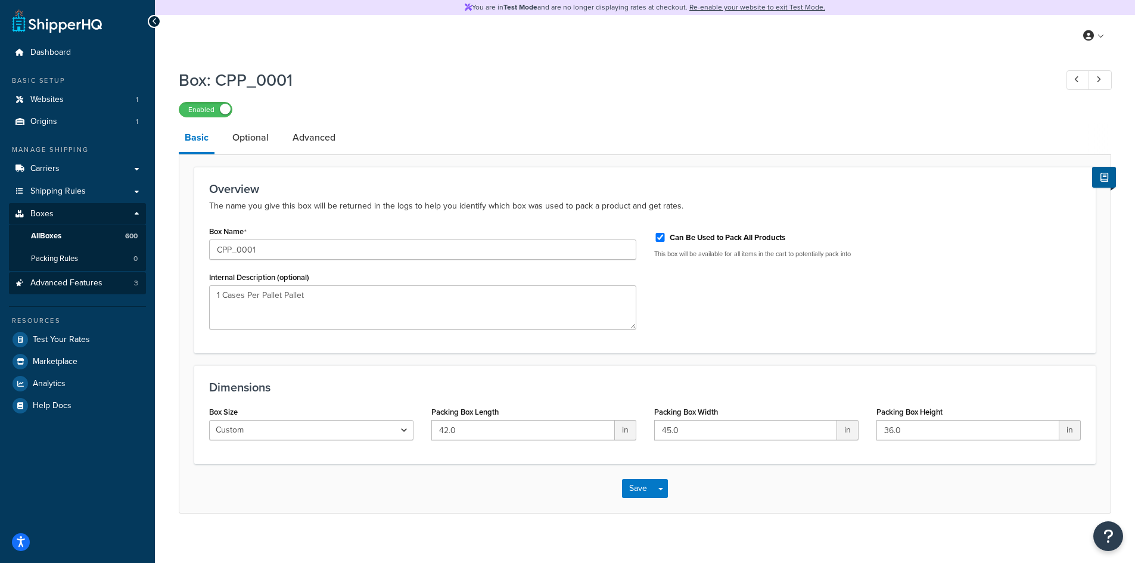
click at [24, 288] on link "Advanced Features 3" at bounding box center [77, 283] width 137 height 22
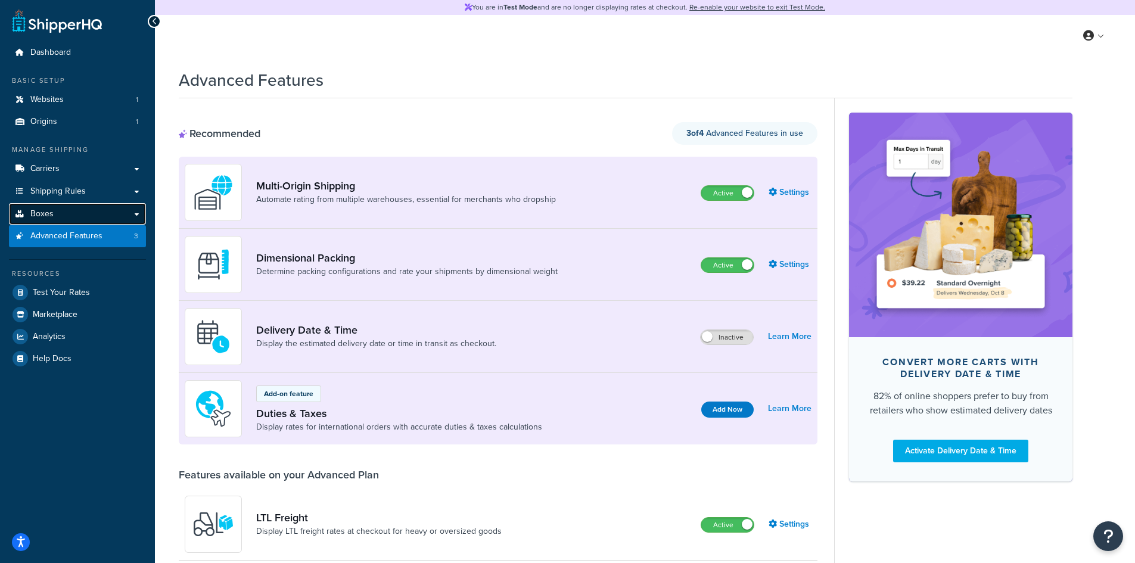
click at [85, 219] on link "Boxes" at bounding box center [77, 214] width 137 height 22
